Goal: Task Accomplishment & Management: Complete application form

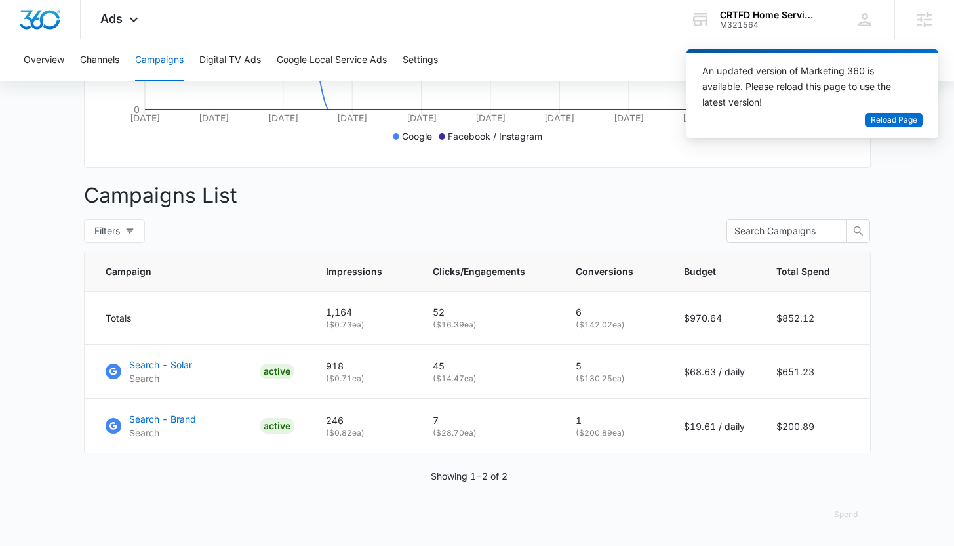
click at [795, 178] on div "Campaigns Filters [DATE] [DATE] Overall Results Impressions 1.2k 61.43% 3k prev…" at bounding box center [477, 140] width 787 height 812
click at [791, 20] on div "M321564" at bounding box center [768, 24] width 96 height 9
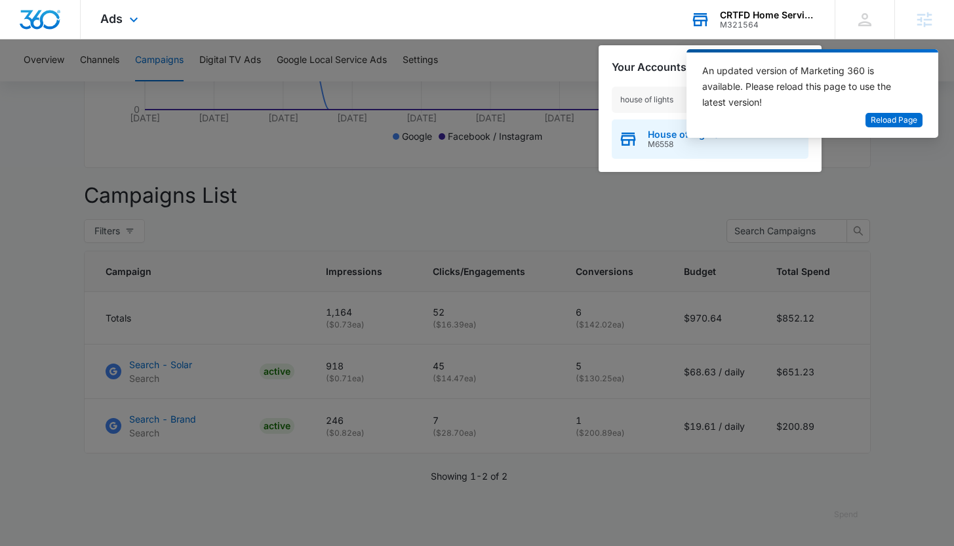
type input "house of lights"
click at [655, 150] on div "House of Lights M6558" at bounding box center [710, 138] width 197 height 39
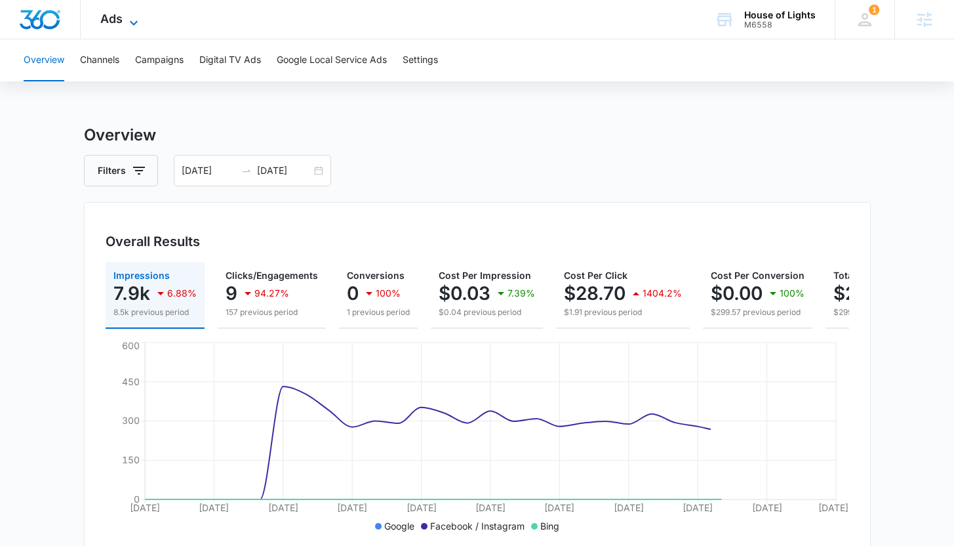
click at [105, 16] on span "Ads" at bounding box center [111, 19] width 22 height 14
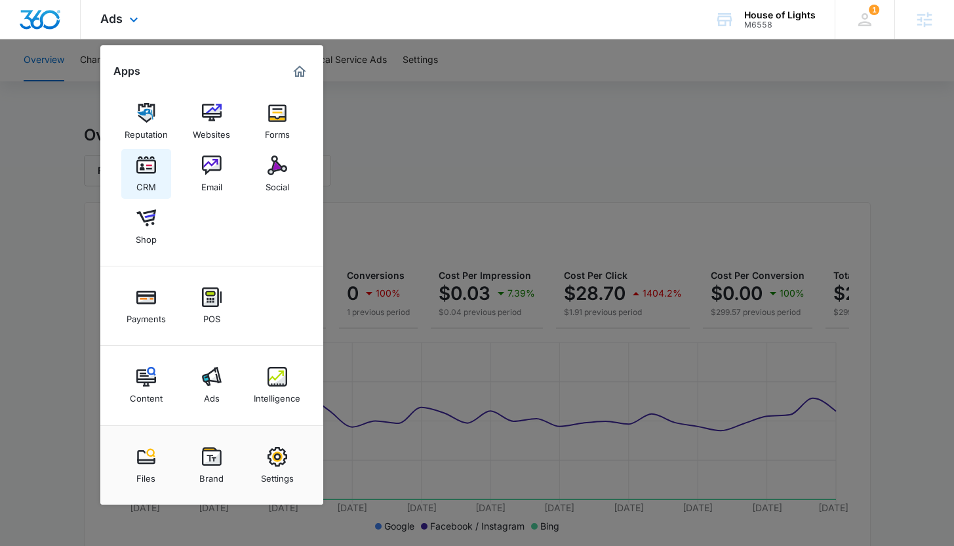
click at [147, 157] on img at bounding box center [146, 165] width 20 height 20
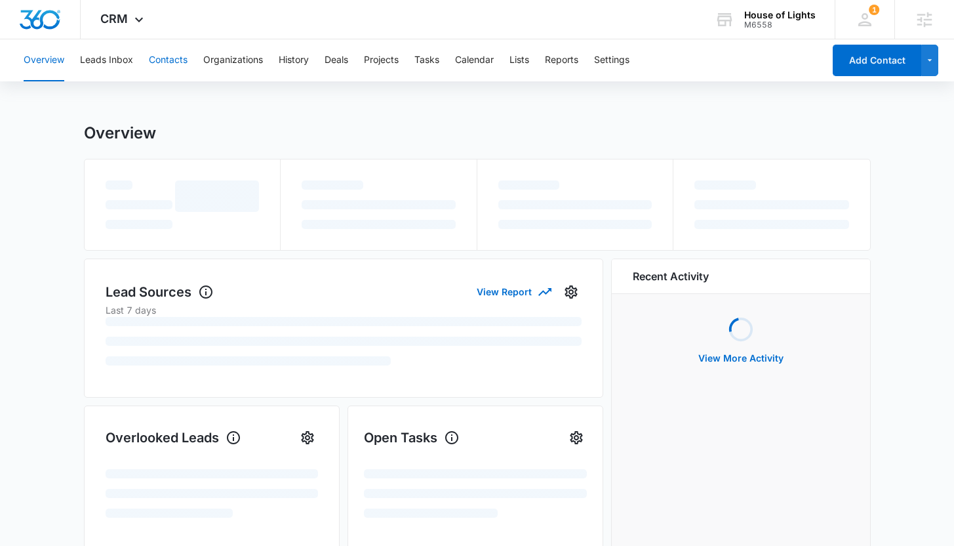
click at [175, 56] on button "Contacts" at bounding box center [168, 60] width 39 height 42
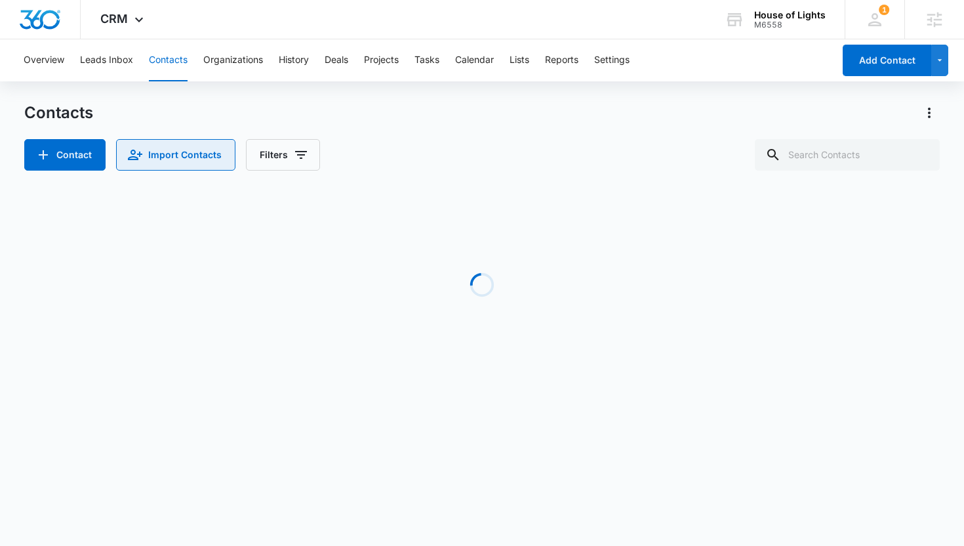
click at [186, 146] on button "Import Contacts" at bounding box center [175, 154] width 119 height 31
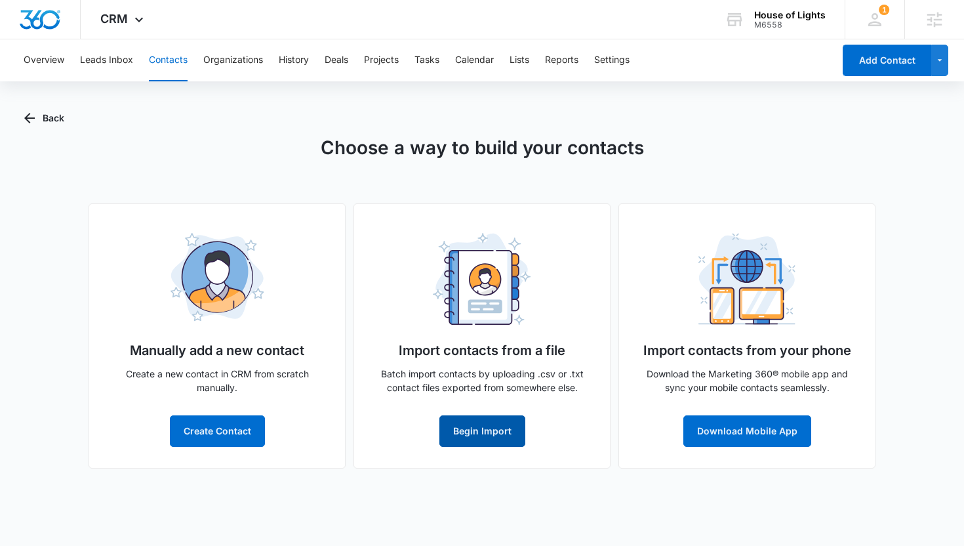
click at [498, 434] on button "Begin Import" at bounding box center [482, 430] width 86 height 31
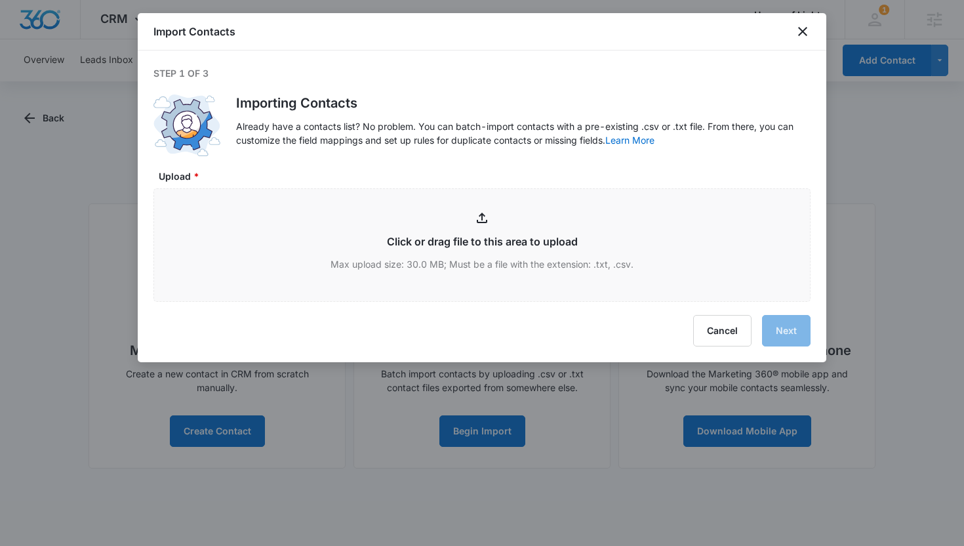
type input "C:\fakepath\HOL_Customers_09112025_ - HOL_Customers_09112025_.csv"
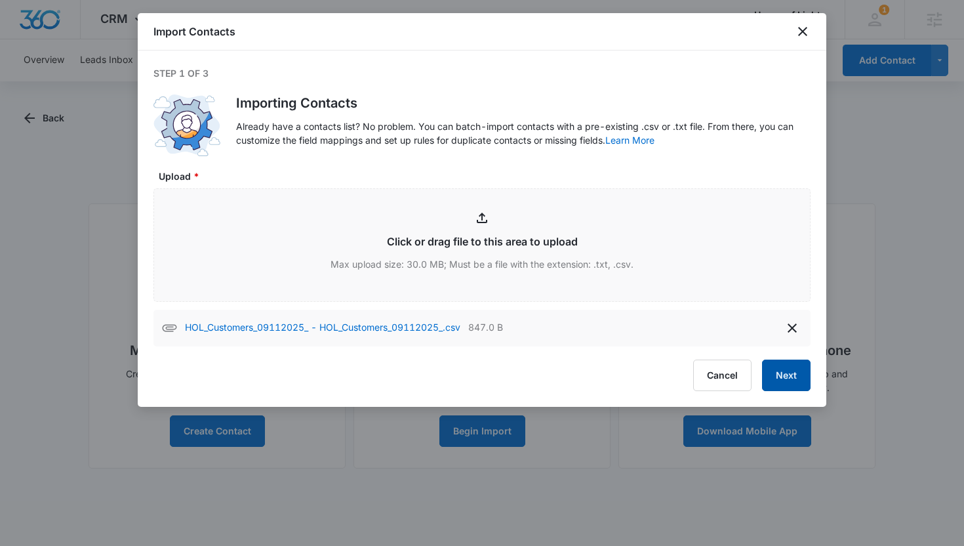
click at [798, 371] on button "Next" at bounding box center [786, 374] width 49 height 31
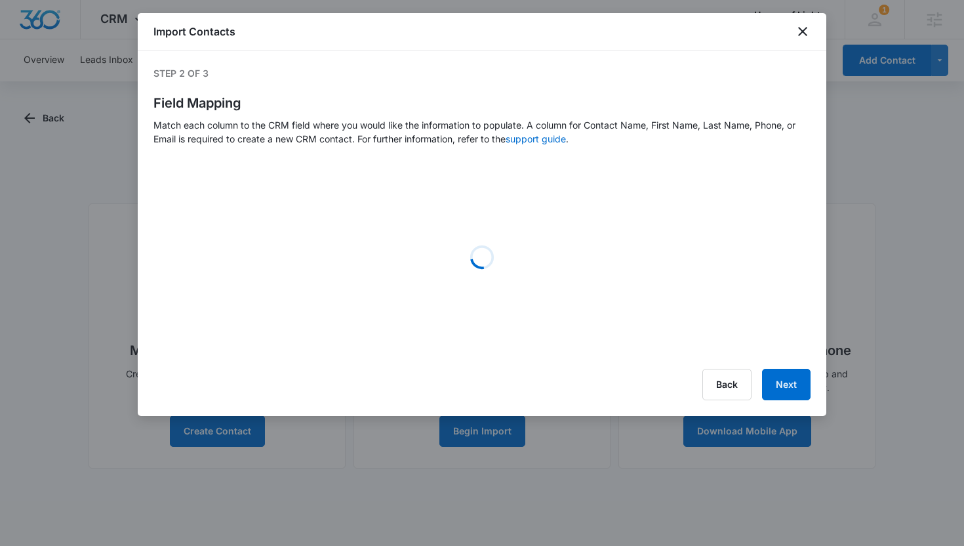
select select "name"
select select "185"
select select "219"
select select "tags"
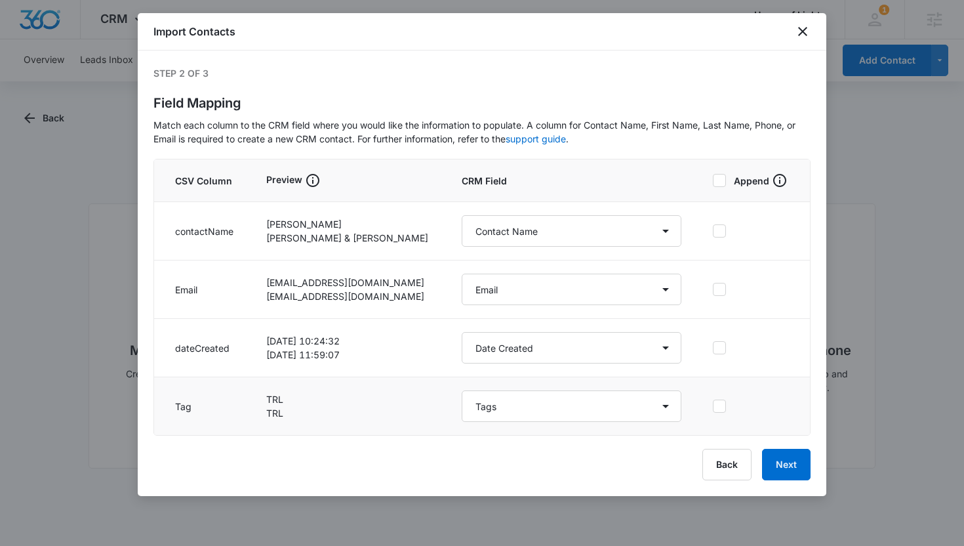
click at [714, 407] on icon at bounding box center [720, 406] width 12 height 12
click at [713, 407] on input "checkbox" at bounding box center [713, 406] width 0 height 1
click at [781, 458] on button "Next" at bounding box center [786, 464] width 49 height 31
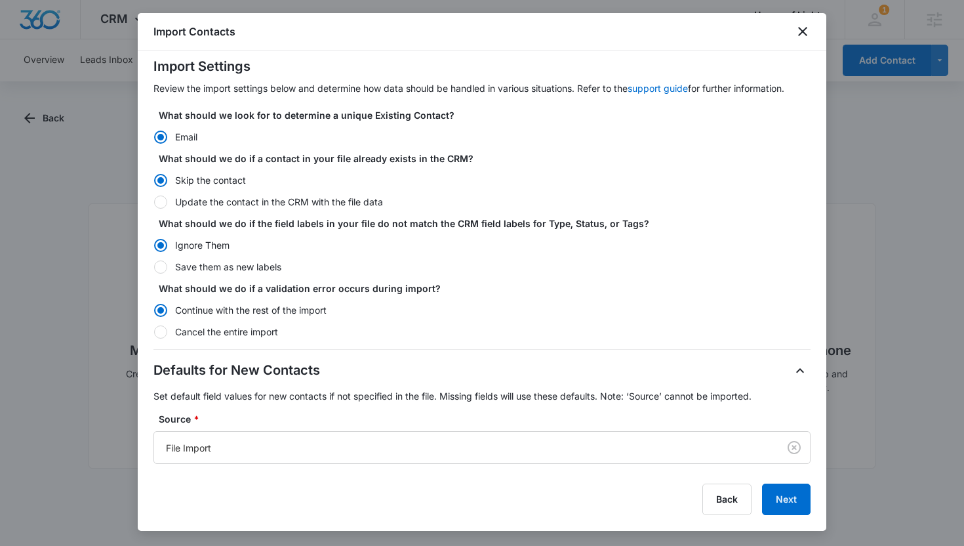
scroll to position [112, 0]
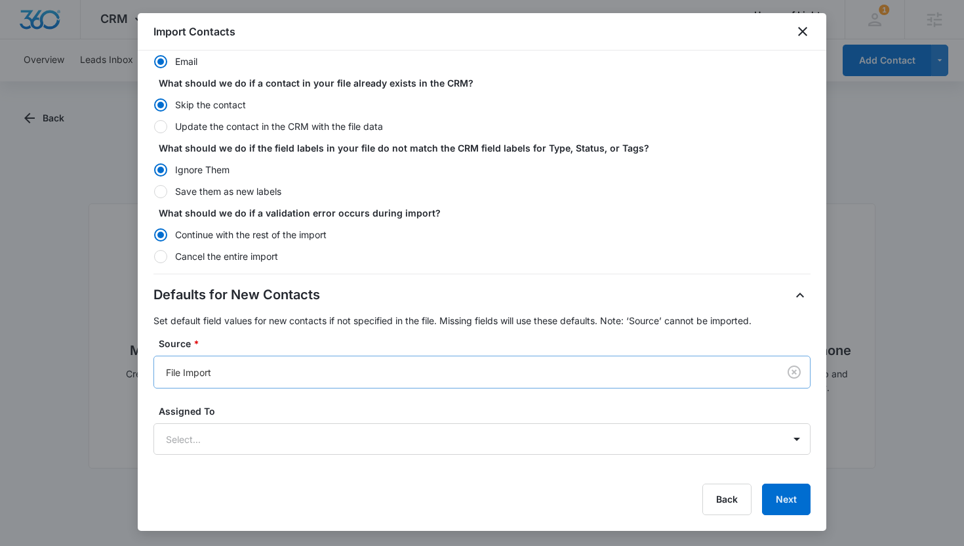
click at [275, 360] on div "File Import" at bounding box center [466, 372] width 624 height 30
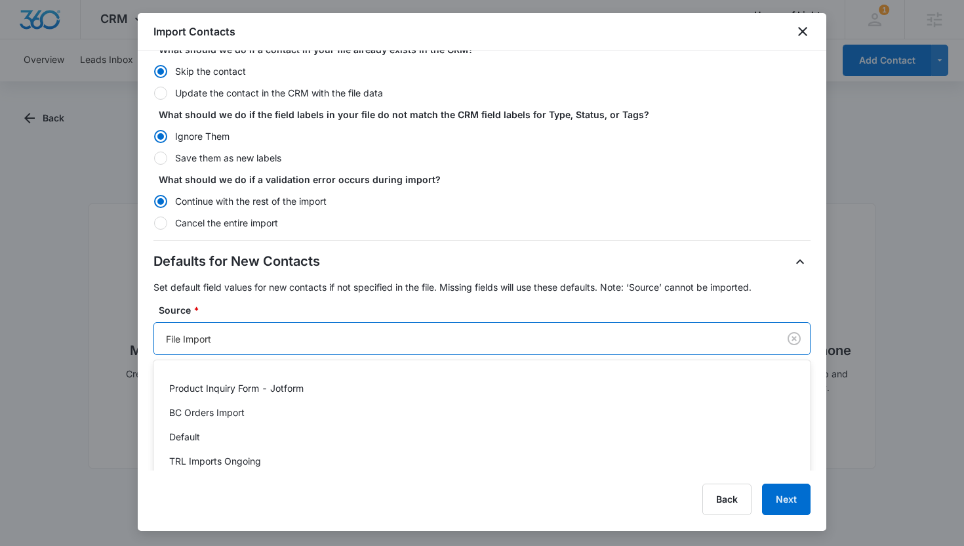
scroll to position [160, 0]
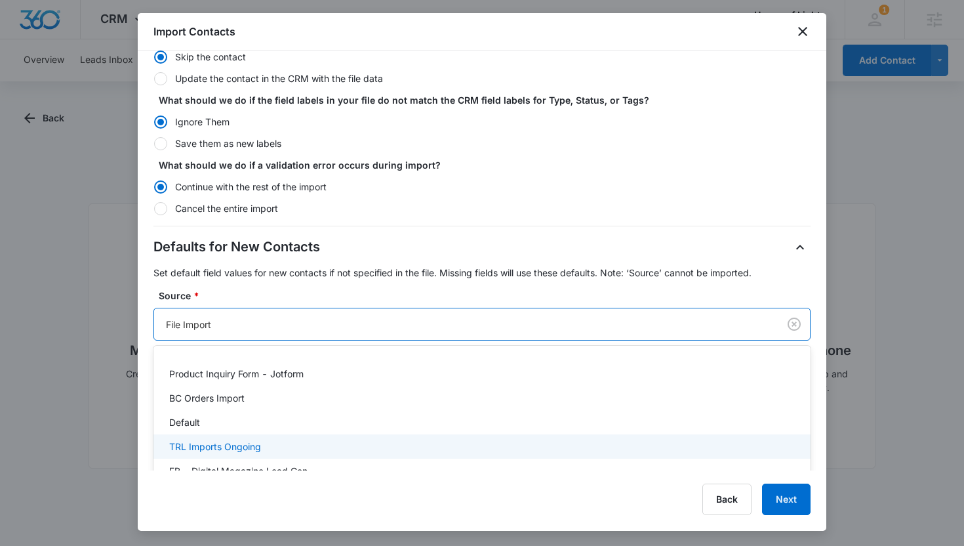
click at [265, 441] on div "TRL Imports Ongoing" at bounding box center [480, 446] width 623 height 14
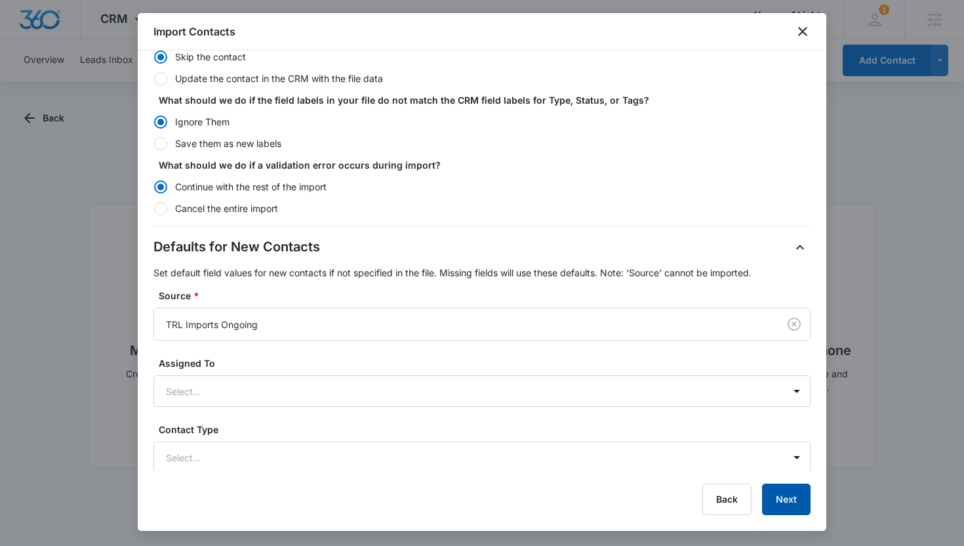
click at [788, 493] on button "Next" at bounding box center [786, 498] width 49 height 31
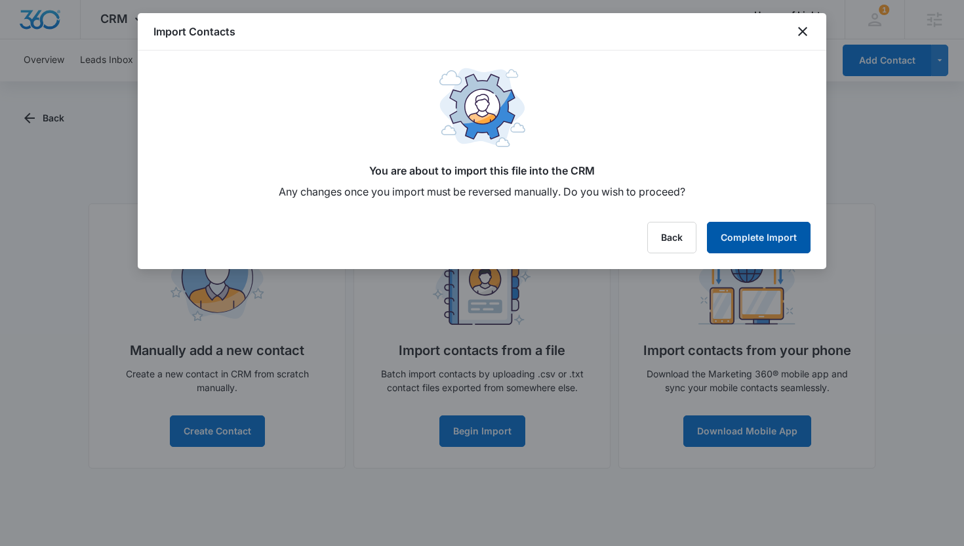
click at [773, 224] on button "Complete Import" at bounding box center [759, 237] width 104 height 31
